Goal: Find specific page/section: Find specific page/section

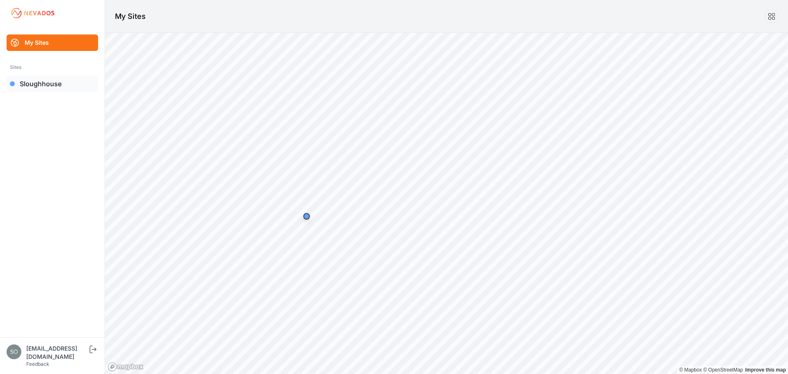
click at [39, 85] on link "Sloughhouse" at bounding box center [53, 84] width 92 height 16
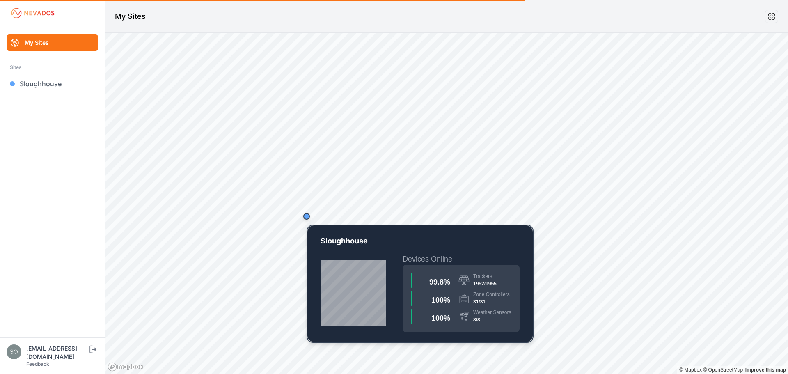
click at [307, 216] on div "Map marker" at bounding box center [306, 216] width 7 height 7
click at [303, 218] on div "Map marker" at bounding box center [306, 216] width 7 height 7
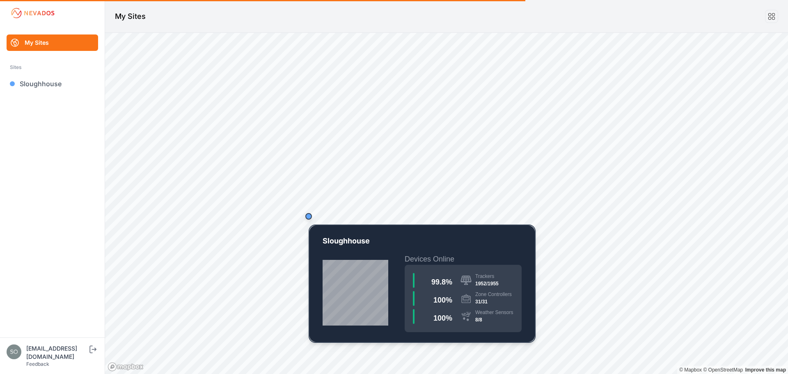
click at [308, 218] on div "Map marker" at bounding box center [308, 216] width 7 height 7
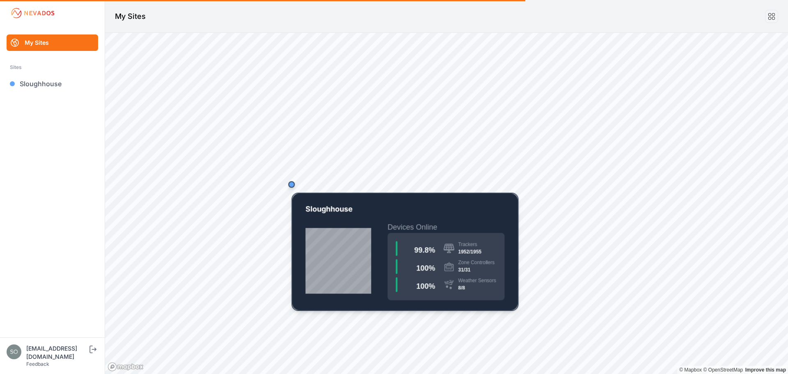
drag, startPoint x: 291, startPoint y: 177, endPoint x: 299, endPoint y: 191, distance: 16.4
click at [295, 188] on div "Map marker" at bounding box center [291, 184] width 7 height 7
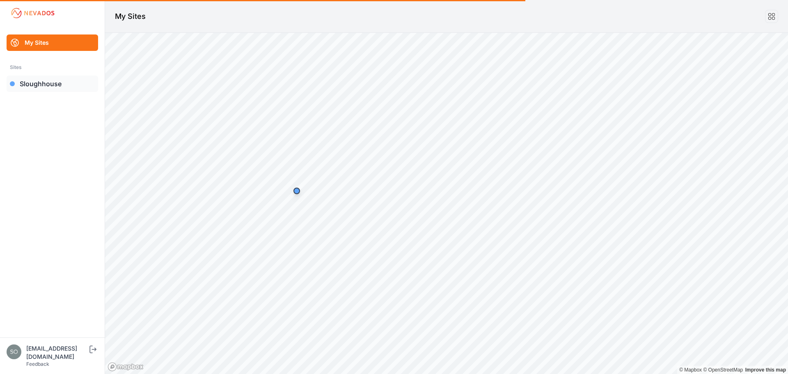
click at [67, 88] on link "Sloughhouse" at bounding box center [53, 84] width 92 height 16
